Goal: Complete application form

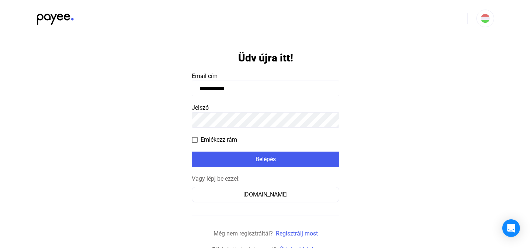
type input "**********"
click input "submit" at bounding box center [0, 0] width 0 height 0
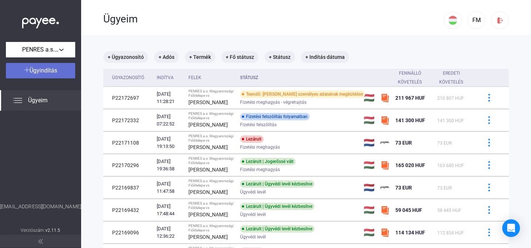
click at [46, 73] on span "Ügyindítás" at bounding box center [43, 70] width 28 height 7
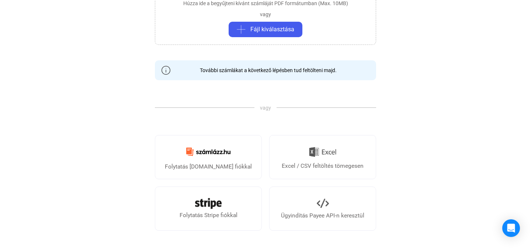
scroll to position [147, 0]
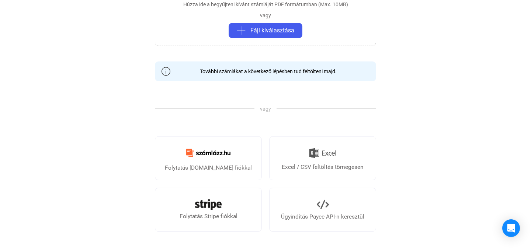
click at [274, 65] on payee-info "További számlákat a következő lépésben tud feltölteni majd." at bounding box center [265, 72] width 221 height 20
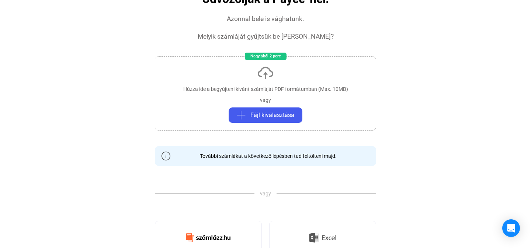
scroll to position [63, 0]
click at [272, 111] on span "Fájl kiválasztása" at bounding box center [272, 115] width 44 height 9
click at [284, 113] on span "Fájl kiválasztása" at bounding box center [272, 115] width 44 height 9
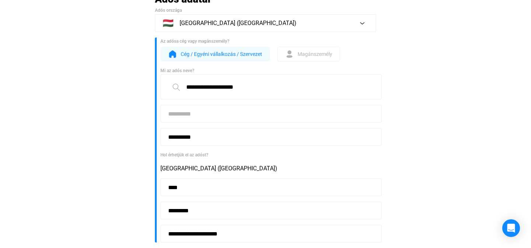
click at [217, 173] on div "[GEOGRAPHIC_DATA] ([GEOGRAPHIC_DATA])" at bounding box center [268, 168] width 216 height 9
click at [216, 170] on div "[GEOGRAPHIC_DATA] ([GEOGRAPHIC_DATA])" at bounding box center [268, 168] width 216 height 9
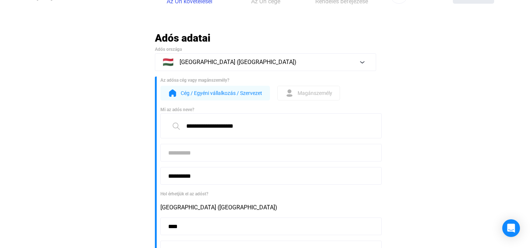
scroll to position [22, 0]
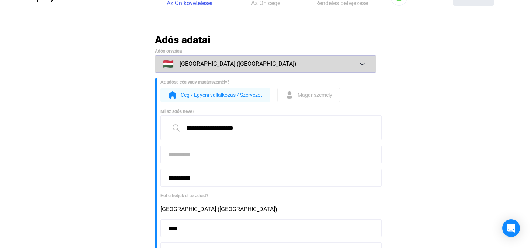
click at [320, 66] on div "🇭🇺 [GEOGRAPHIC_DATA] ([GEOGRAPHIC_DATA])" at bounding box center [260, 64] width 195 height 9
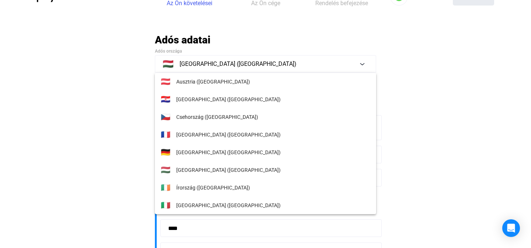
scroll to position [0, 0]
click at [402, 66] on div at bounding box center [265, 124] width 531 height 248
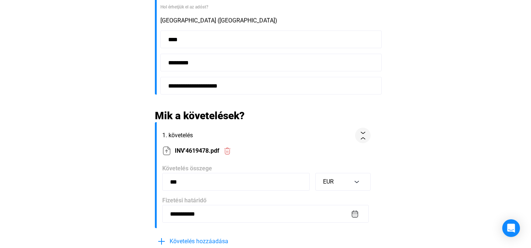
scroll to position [211, 0]
click at [230, 153] on img at bounding box center [227, 151] width 8 height 8
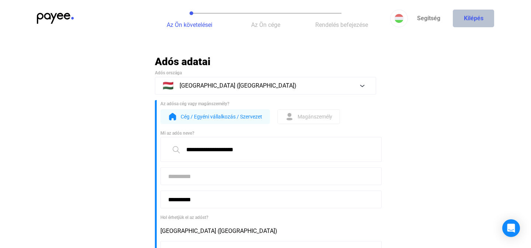
scroll to position [0, 0]
click at [476, 20] on button "Kilépés" at bounding box center [473, 19] width 41 height 18
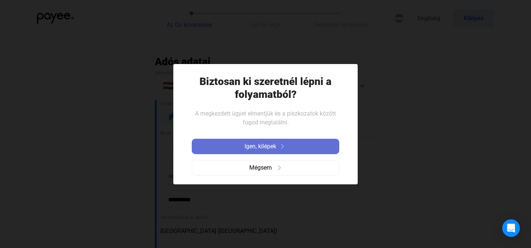
click at [282, 146] on img at bounding box center [282, 147] width 9 height 4
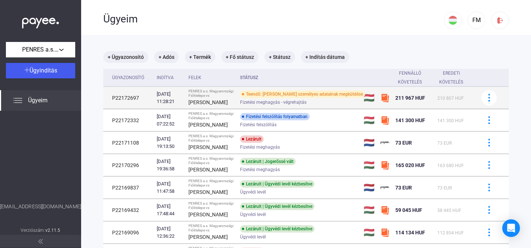
click at [337, 94] on div "Teendő: [PERSON_NAME] személyes adatainak megküldése" at bounding box center [302, 94] width 125 height 7
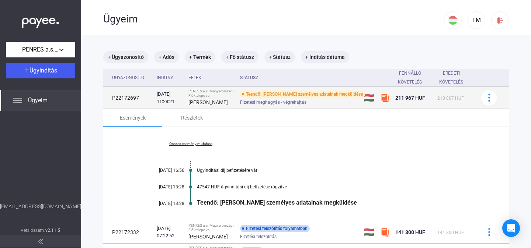
click at [337, 94] on div "Teendő: [PERSON_NAME] személyes adatainak megküldése" at bounding box center [302, 94] width 125 height 7
